Goal: Task Accomplishment & Management: Complete application form

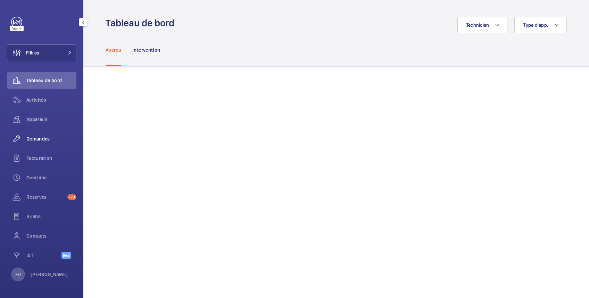
click at [42, 138] on span "Demandes" at bounding box center [51, 138] width 50 height 7
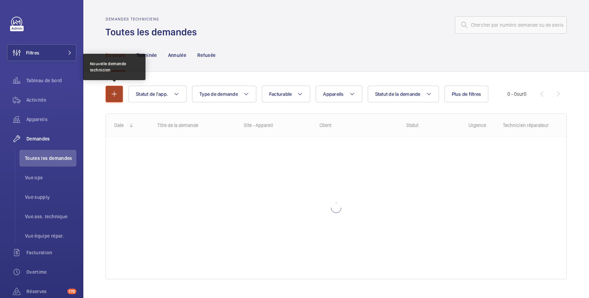
click at [114, 96] on mat-icon "button" at bounding box center [114, 94] width 8 height 8
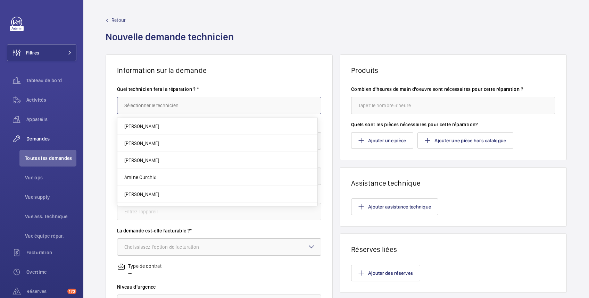
click at [164, 108] on input "text" at bounding box center [219, 105] width 204 height 17
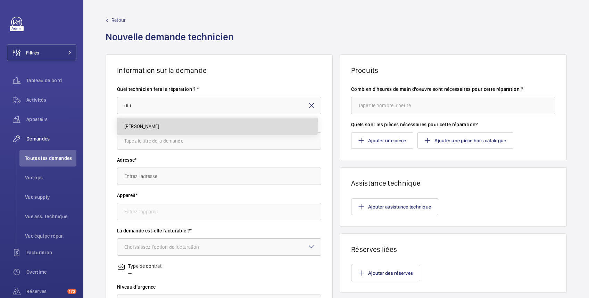
click at [157, 122] on mat-option "[PERSON_NAME]" at bounding box center [217, 126] width 200 height 17
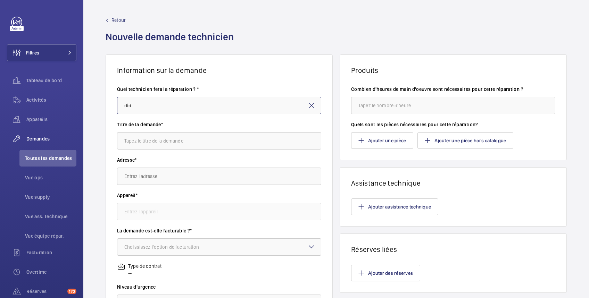
type input "[PERSON_NAME]"
click at [158, 143] on input "text" at bounding box center [219, 140] width 204 height 17
paste input "Bonjour Monsieur [PERSON_NAME], Je vous fais parvenir le devis concernant la mi…"
type input "Bonjour Monsieur [PERSON_NAME], Je vous fais parvenir le devis concernant la mi…"
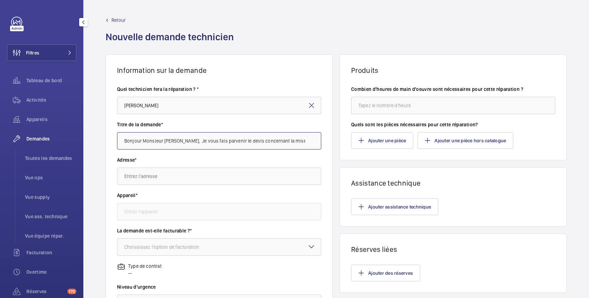
drag, startPoint x: 312, startPoint y: 141, endPoint x: 31, endPoint y: 147, distance: 280.8
click at [31, 147] on mat-sidenav-content "Filtres Tableau de bord Activités Appareils Demandes Toutes les demandes Vue op…" at bounding box center [294, 149] width 589 height 298
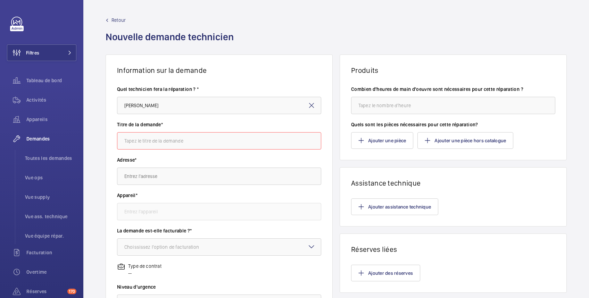
click at [187, 136] on input "text" at bounding box center [219, 140] width 204 height 17
paste input "Remplacement de la cellule toute hauteur défectueuse"
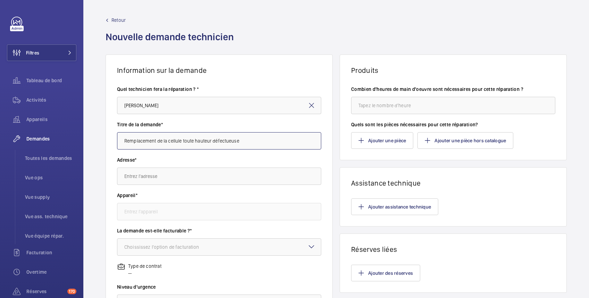
type input "Remplacement de la cellule toute hauteur défectueuse"
click at [178, 178] on input "text" at bounding box center [219, 176] width 204 height 17
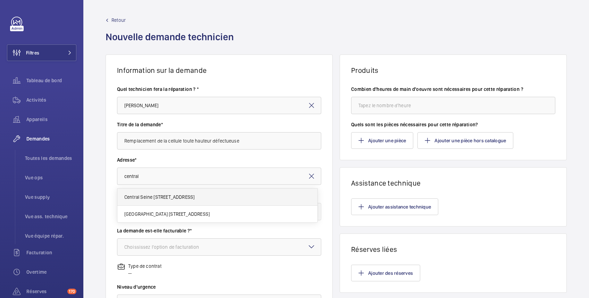
click at [183, 197] on span "Central Seine [STREET_ADDRESS]" at bounding box center [159, 197] width 70 height 7
type input "Central Seine [STREET_ADDRESS]"
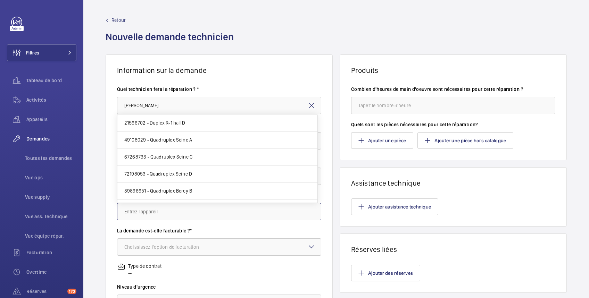
click at [156, 214] on input "text" at bounding box center [219, 211] width 204 height 17
paste input "73929795"
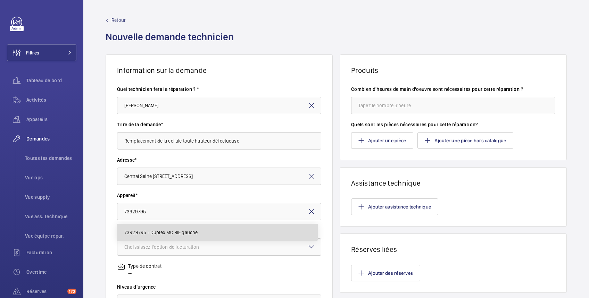
click at [157, 233] on span "73929795 - Duplex MC RIE gauche" at bounding box center [161, 232] width 74 height 7
type input "73929795 - Duplex MC RIE gauche"
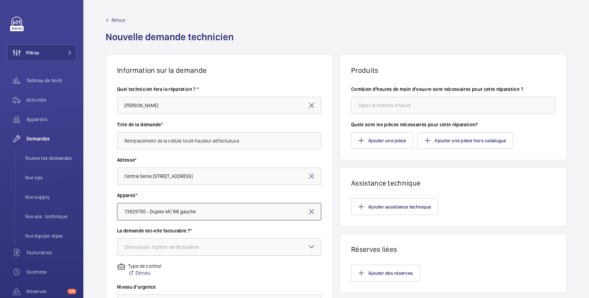
click at [158, 247] on div "Choississez l'option de facturation" at bounding box center [170, 247] width 92 height 7
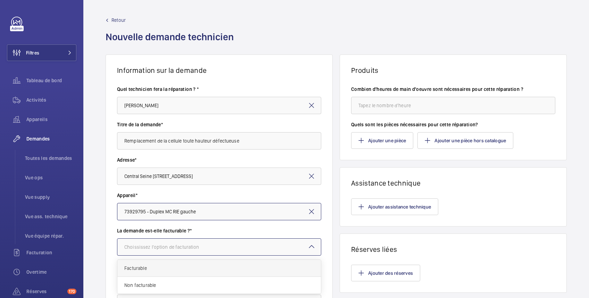
click at [155, 270] on span "Facturable" at bounding box center [219, 268] width 190 height 7
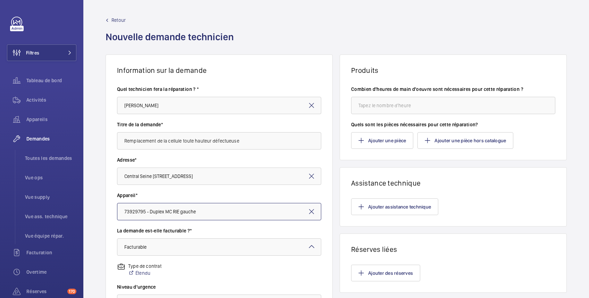
scroll to position [123, 0]
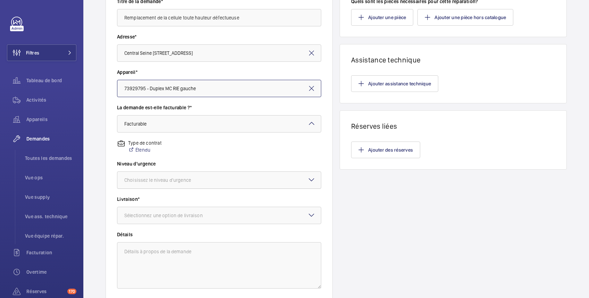
click at [175, 181] on div "Choisissez le niveau d'urgence" at bounding box center [166, 180] width 84 height 7
click at [159, 237] on span "Urgent" at bounding box center [219, 235] width 190 height 7
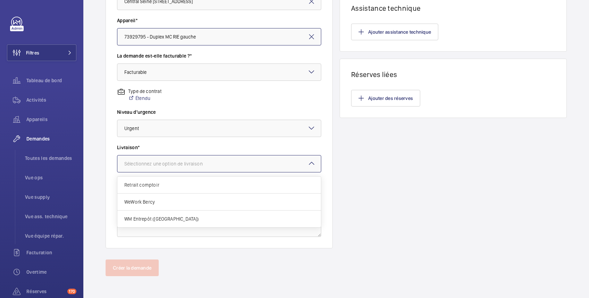
click at [217, 164] on div "Sélectionnez une option de livraison" at bounding box center [172, 164] width 96 height 7
click at [179, 186] on span "Retrait comptoir" at bounding box center [219, 185] width 190 height 7
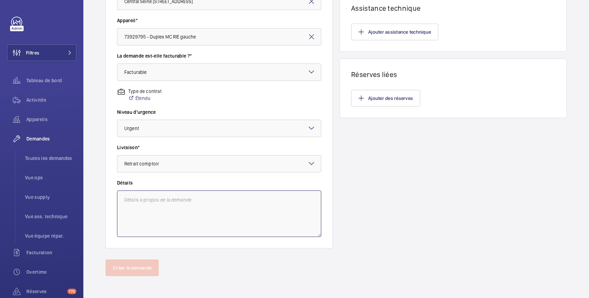
click at [175, 205] on textarea at bounding box center [219, 214] width 204 height 47
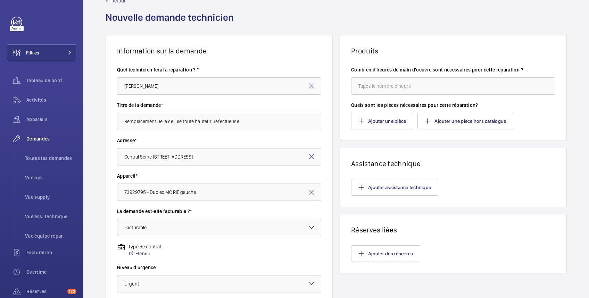
scroll to position [0, 0]
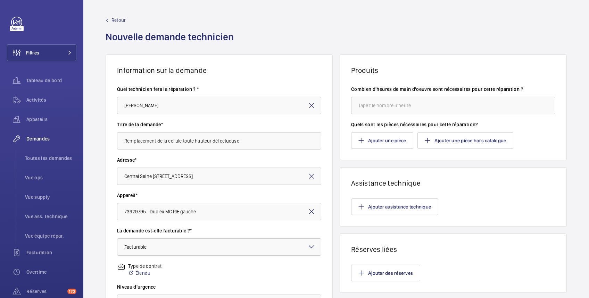
type textarea "Fourniture et pose par [PERSON_NAME]"
click at [390, 108] on input "number" at bounding box center [453, 105] width 204 height 17
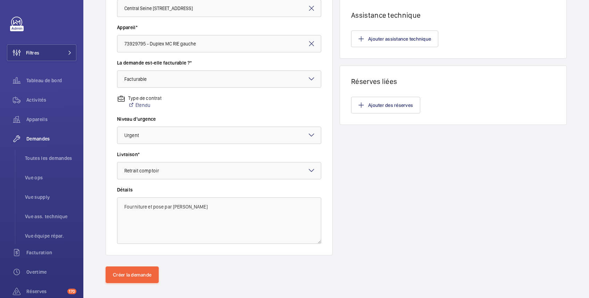
scroll to position [175, 0]
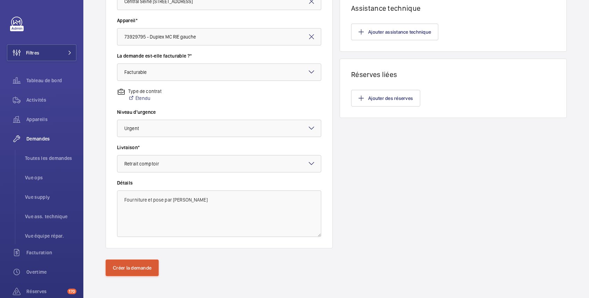
type input "1"
click at [145, 269] on button "Créer la demande" at bounding box center [132, 268] width 53 height 17
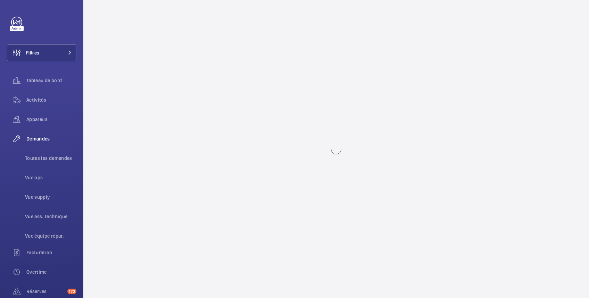
scroll to position [0, 0]
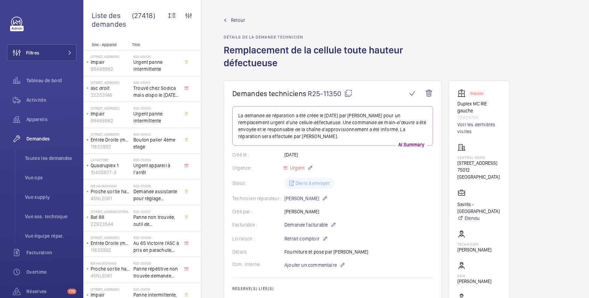
scroll to position [123, 0]
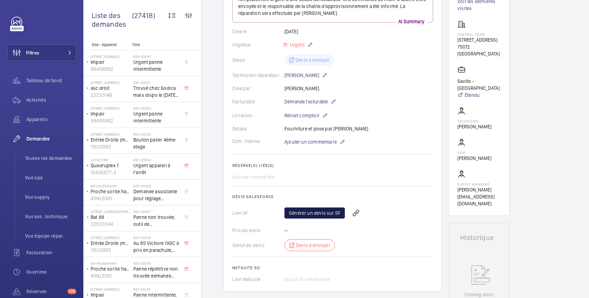
click at [322, 214] on link "Générer un devis sur SF" at bounding box center [315, 213] width 60 height 11
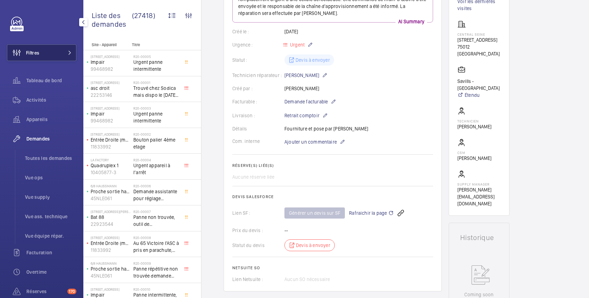
click at [39, 55] on span "Filtres" at bounding box center [32, 52] width 13 height 7
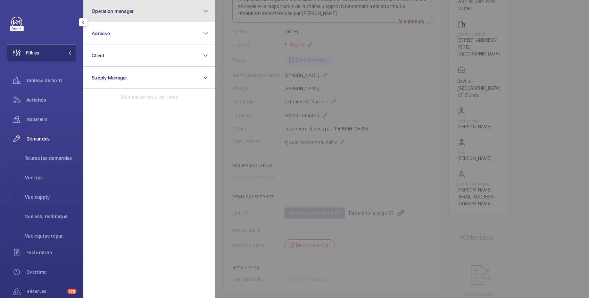
click at [123, 10] on span "Operation manager" at bounding box center [113, 11] width 42 height 6
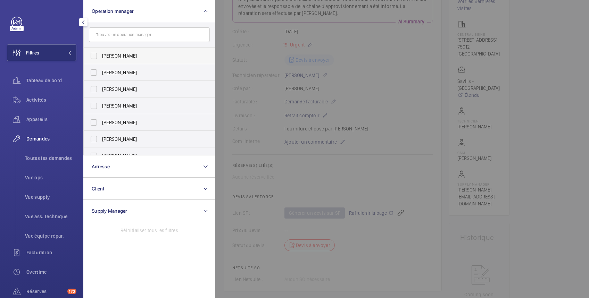
click at [111, 54] on span "[PERSON_NAME]" at bounding box center [150, 55] width 96 height 7
click at [101, 54] on input "[PERSON_NAME]" at bounding box center [94, 56] width 14 height 14
checkbox input "true"
click at [33, 121] on span "Appareils" at bounding box center [51, 119] width 50 height 7
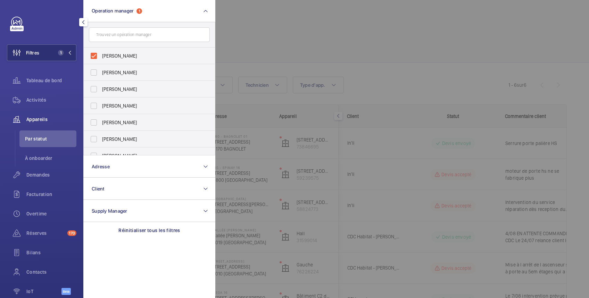
click at [332, 23] on div at bounding box center [509, 149] width 589 height 298
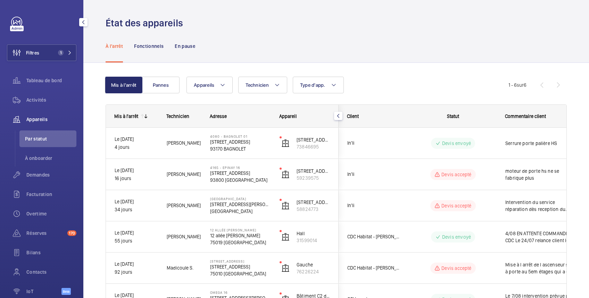
click at [42, 120] on span "Appareils" at bounding box center [51, 119] width 50 height 7
click at [38, 100] on span "Activités" at bounding box center [51, 100] width 50 height 7
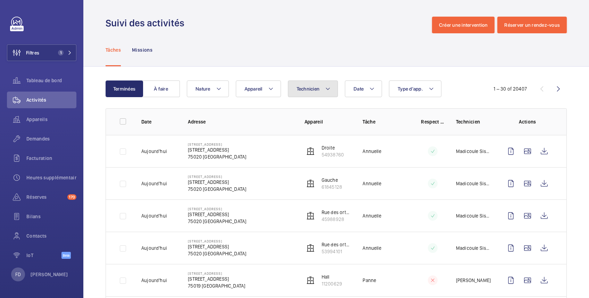
click at [320, 89] on button "Technicien" at bounding box center [313, 89] width 50 height 17
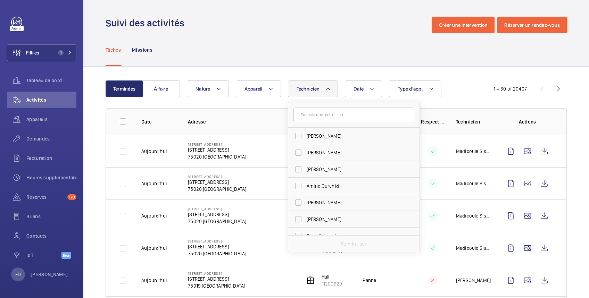
click at [320, 116] on input "text" at bounding box center [354, 115] width 121 height 15
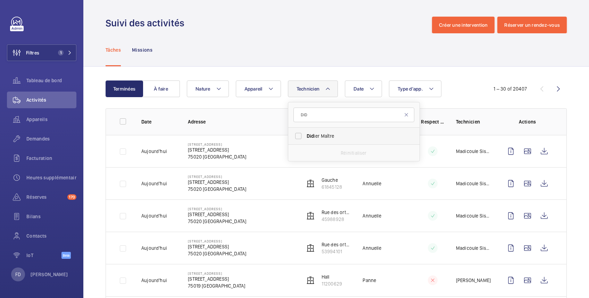
type input "DID"
click at [298, 138] on label "Did ier Maître" at bounding box center [348, 136] width 121 height 17
click at [298, 138] on input "Did ier Maître" at bounding box center [298, 136] width 14 height 14
checkbox input "true"
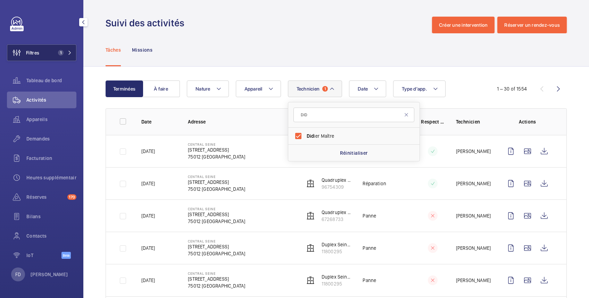
click at [48, 56] on button "Filtres 1" at bounding box center [41, 52] width 69 height 17
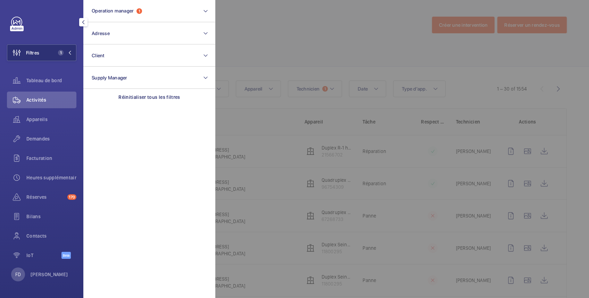
click at [298, 34] on div at bounding box center [509, 149] width 589 height 298
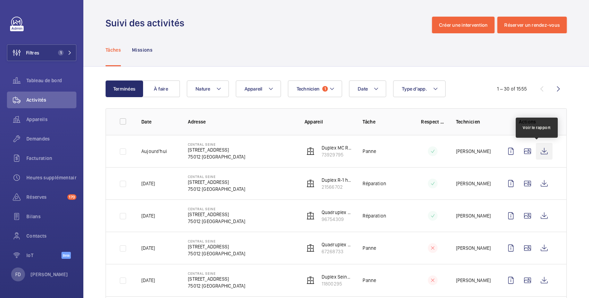
click at [539, 152] on wm-front-icon-button at bounding box center [544, 151] width 17 height 17
